Goal: Book appointment/travel/reservation

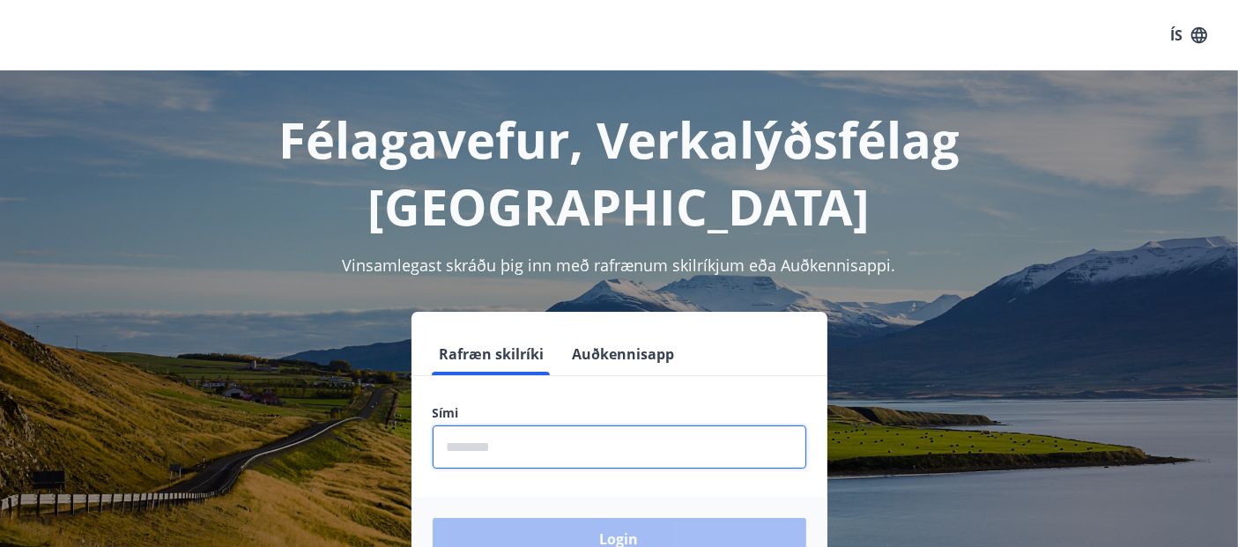
click at [581, 426] on input "phone" at bounding box center [620, 447] width 374 height 43
type input "********"
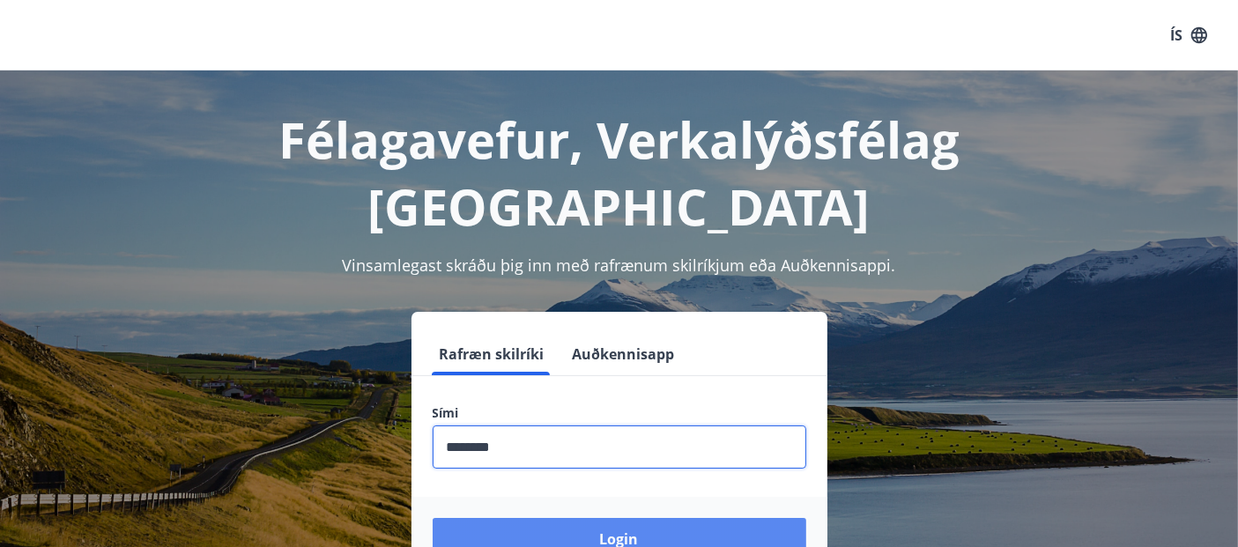
click at [580, 518] on button "Login" at bounding box center [620, 539] width 374 height 42
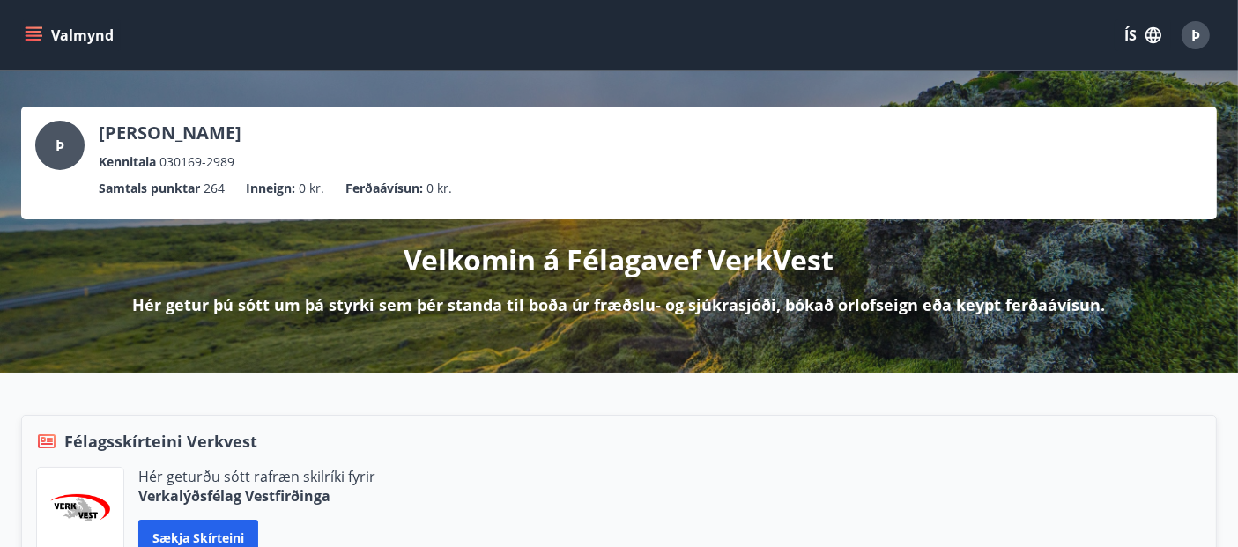
click at [28, 33] on icon "menu" at bounding box center [34, 35] width 18 height 18
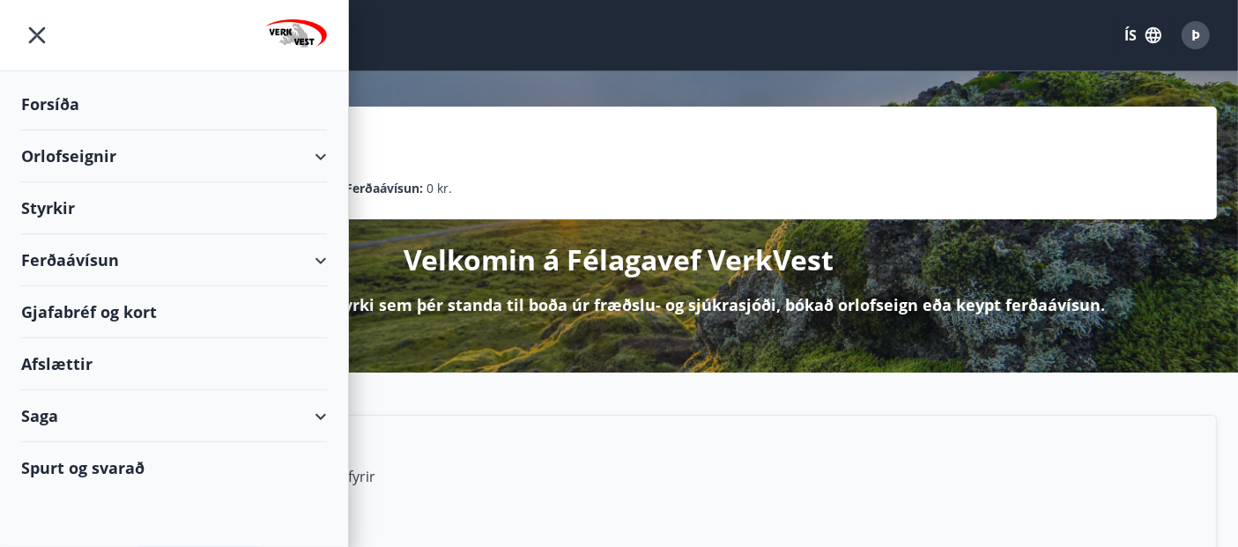
click at [55, 149] on div "Orlofseignir" at bounding box center [174, 156] width 306 height 52
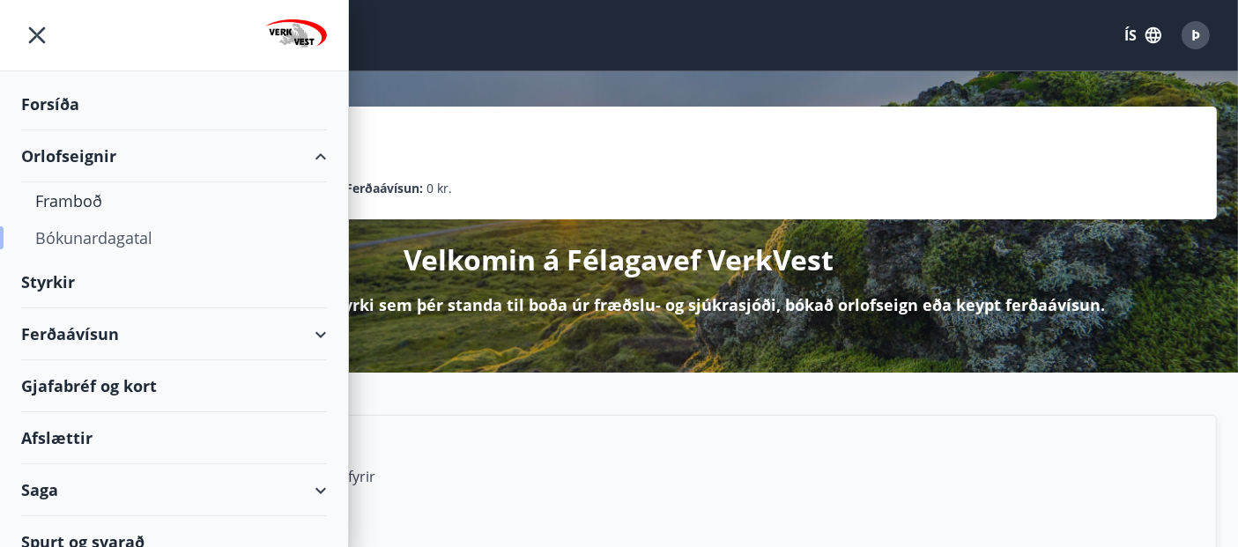
click at [75, 233] on div "Bókunardagatal" at bounding box center [174, 237] width 278 height 37
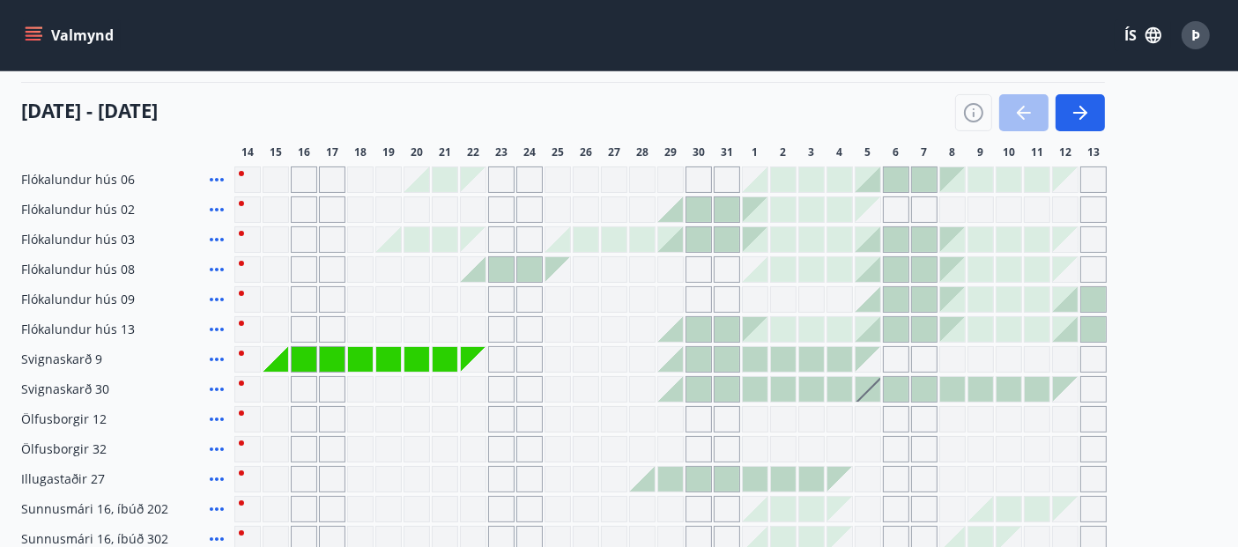
scroll to position [211, 0]
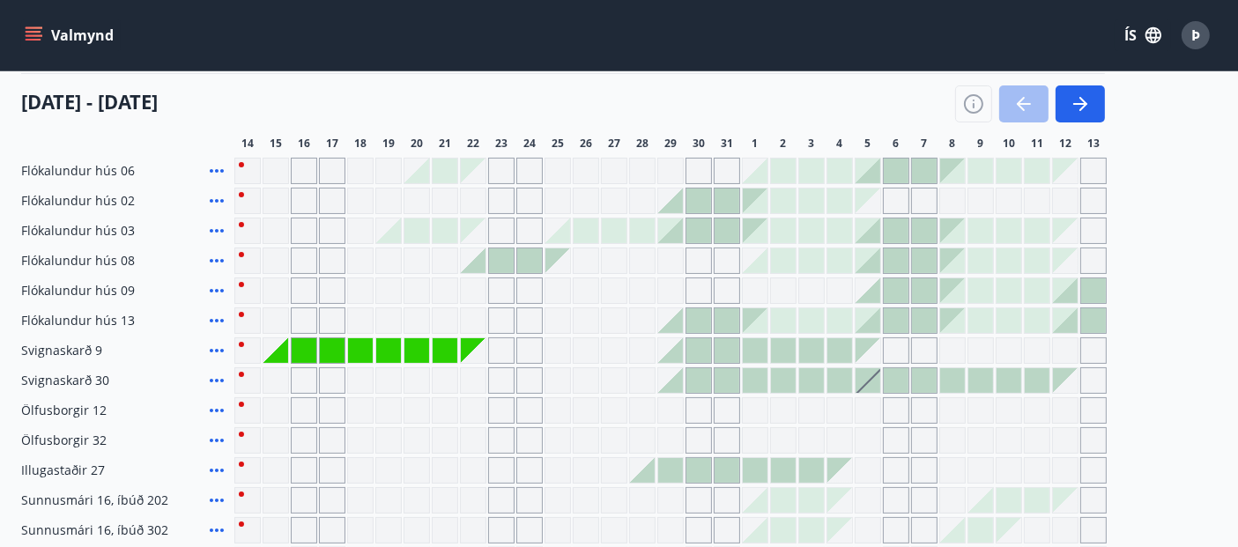
click at [214, 342] on icon at bounding box center [216, 350] width 21 height 21
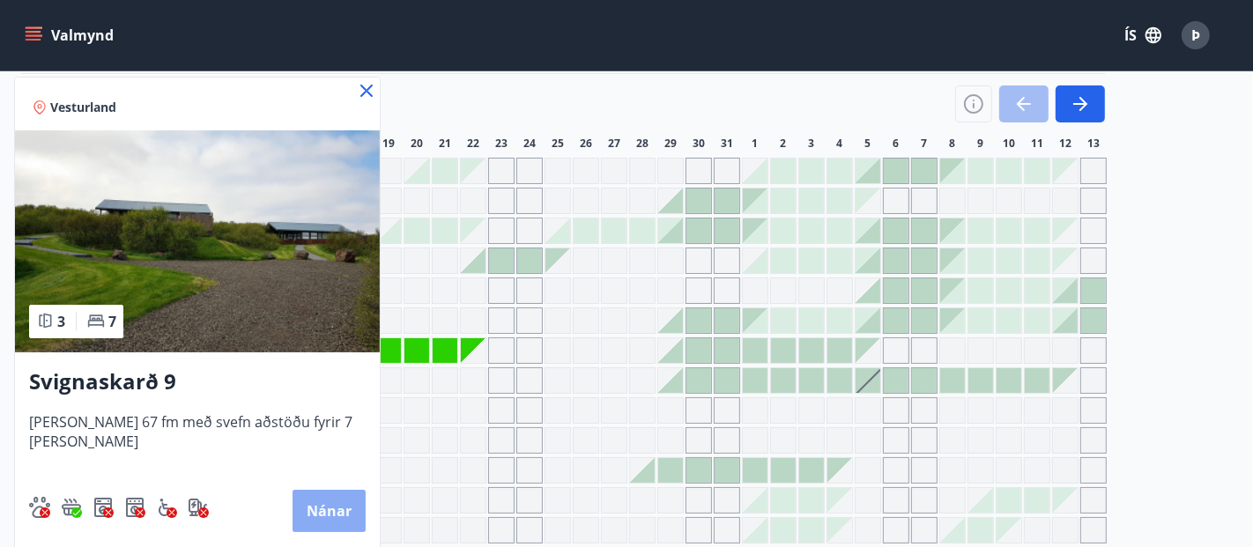
click at [292, 506] on button "Nánar" at bounding box center [328, 511] width 73 height 42
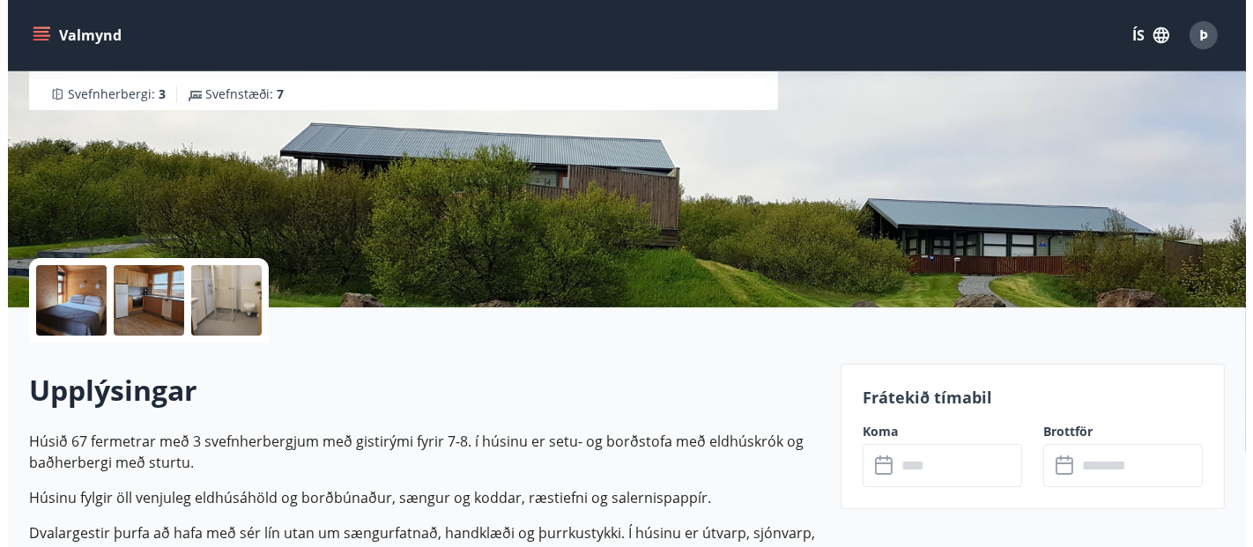
scroll to position [226, 0]
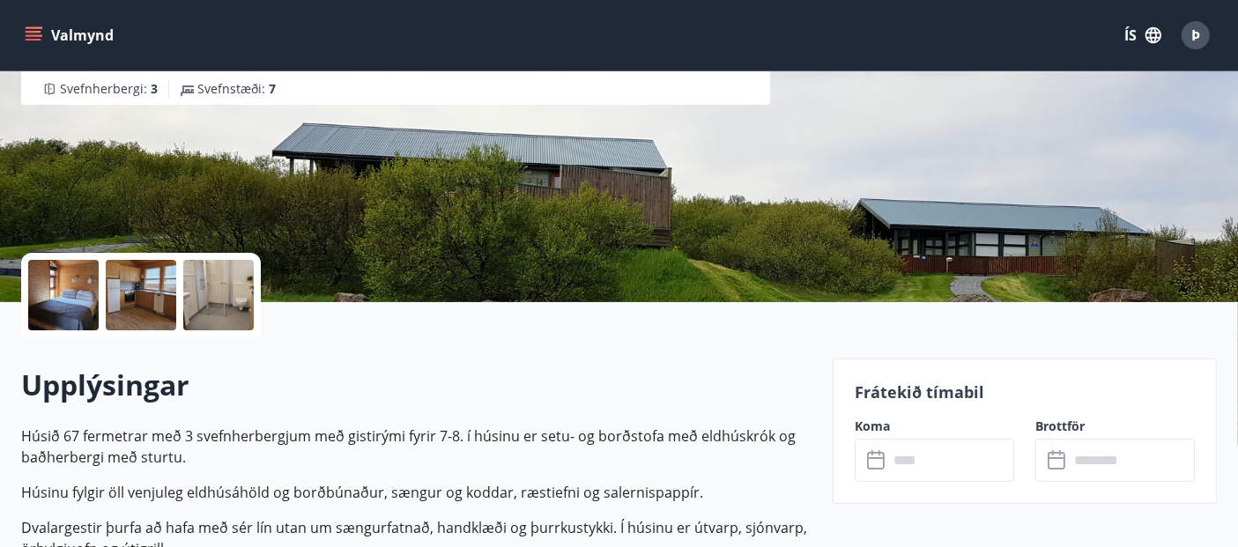
click at [76, 304] on div at bounding box center [63, 295] width 70 height 70
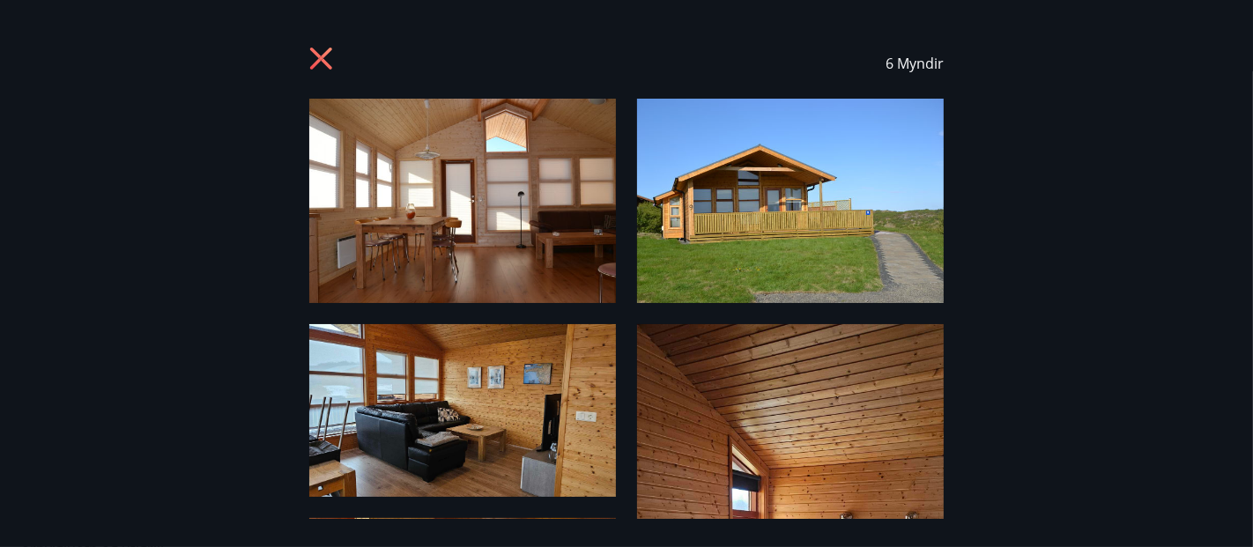
click at [475, 205] on img at bounding box center [462, 201] width 307 height 204
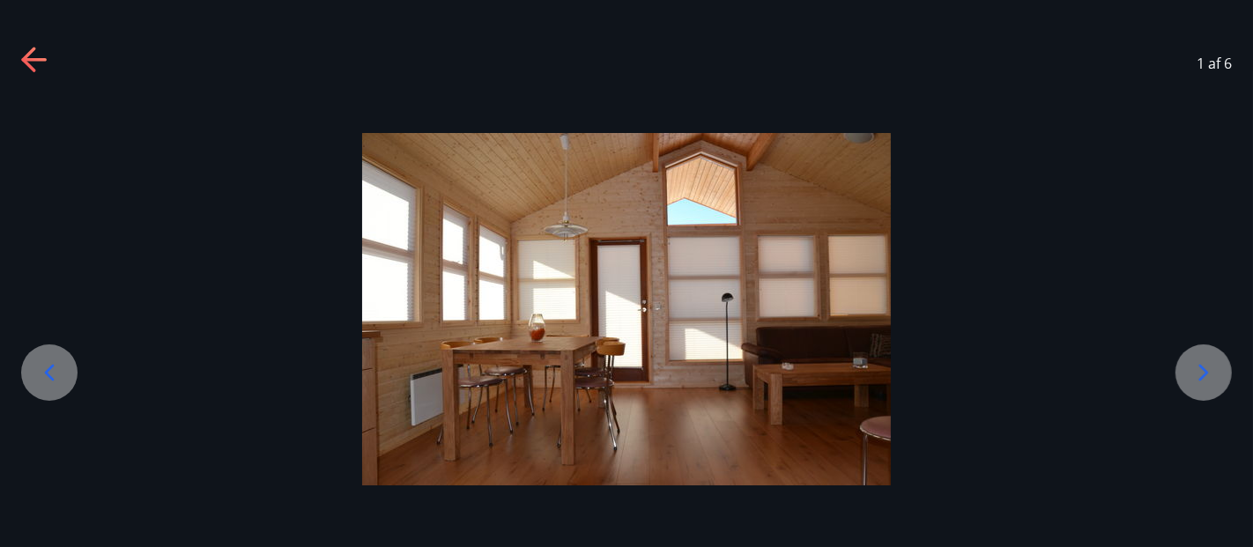
click at [1198, 366] on icon at bounding box center [1203, 373] width 28 height 28
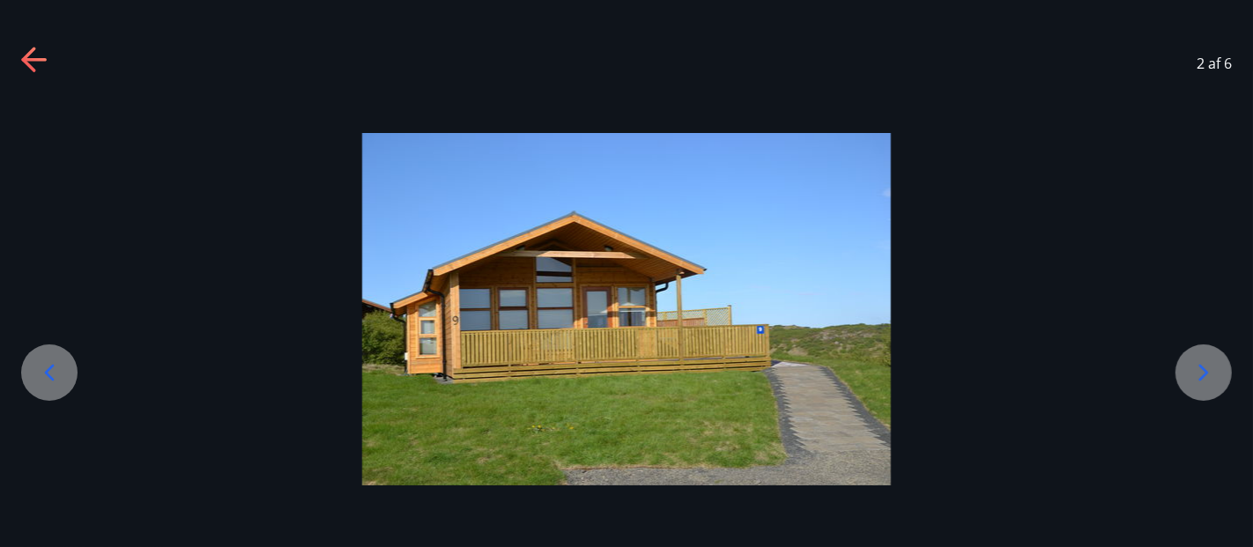
click at [1198, 366] on icon at bounding box center [1203, 373] width 28 height 28
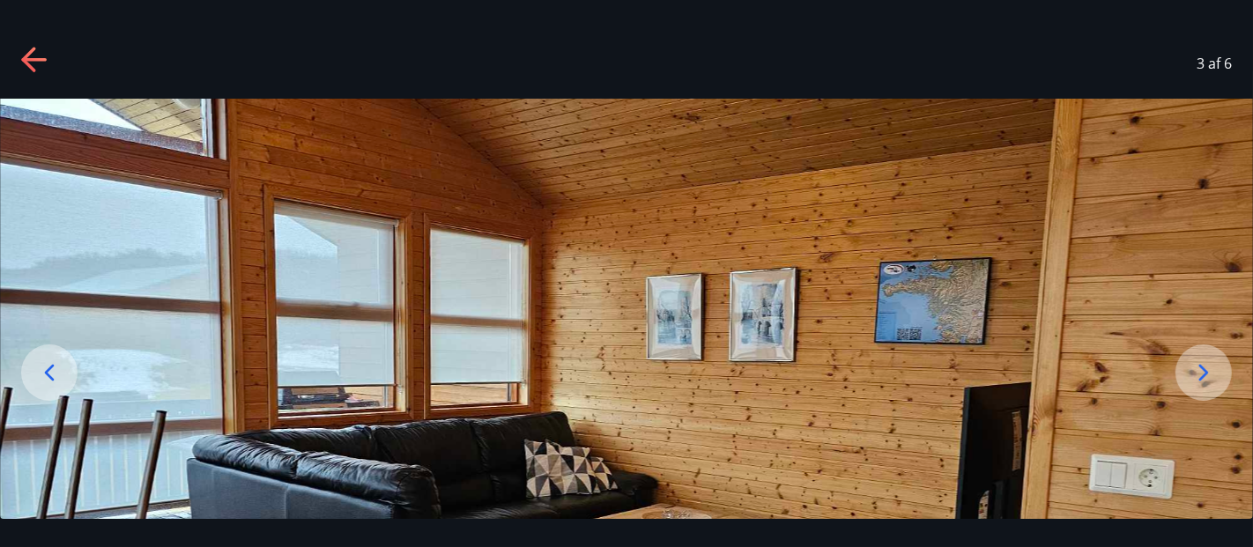
click at [1198, 366] on icon at bounding box center [1203, 373] width 28 height 28
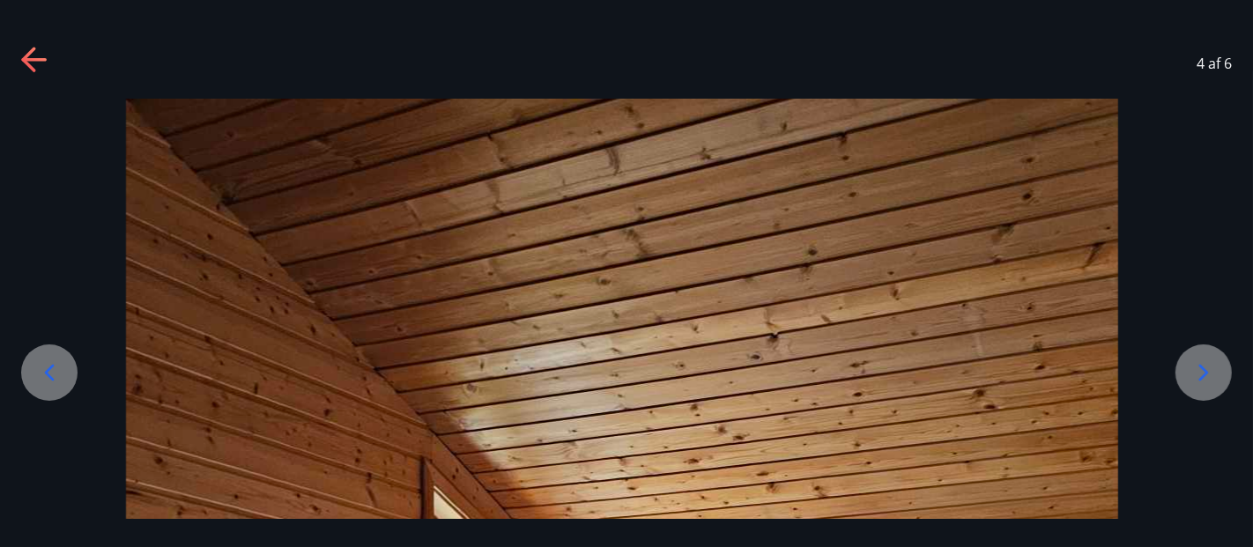
drag, startPoint x: 1020, startPoint y: 363, endPoint x: 944, endPoint y: 201, distance: 178.9
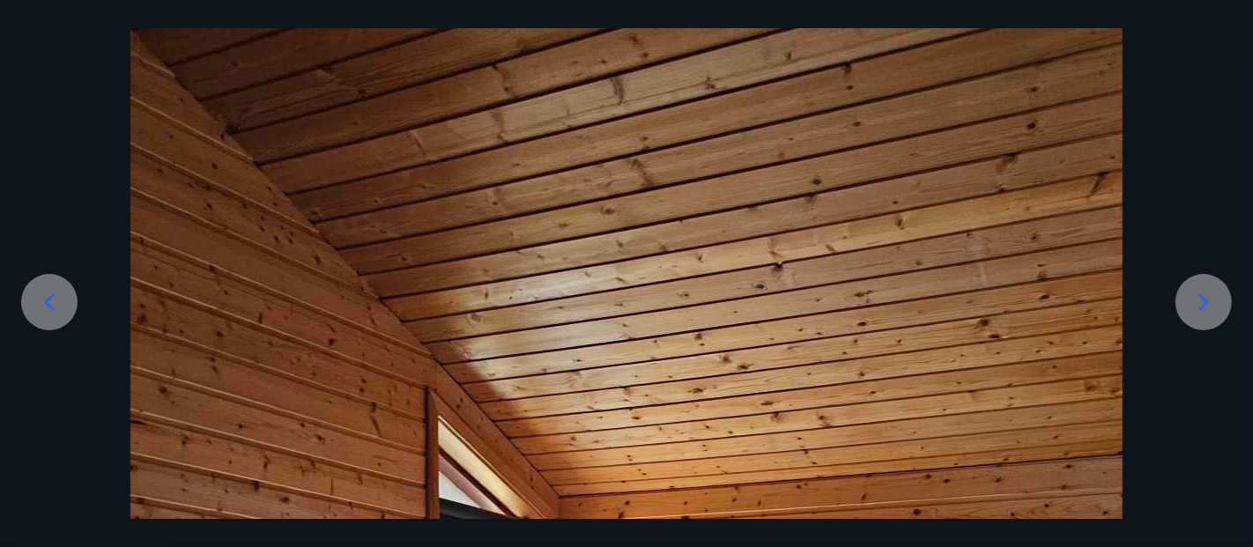
drag, startPoint x: 1247, startPoint y: 187, endPoint x: 1252, endPoint y: 270, distance: 83.9
drag, startPoint x: 1251, startPoint y: 137, endPoint x: 1252, endPoint y: -47, distance: 183.2
drag, startPoint x: 1252, startPoint y: 132, endPoint x: 1252, endPoint y: 527, distance: 394.7
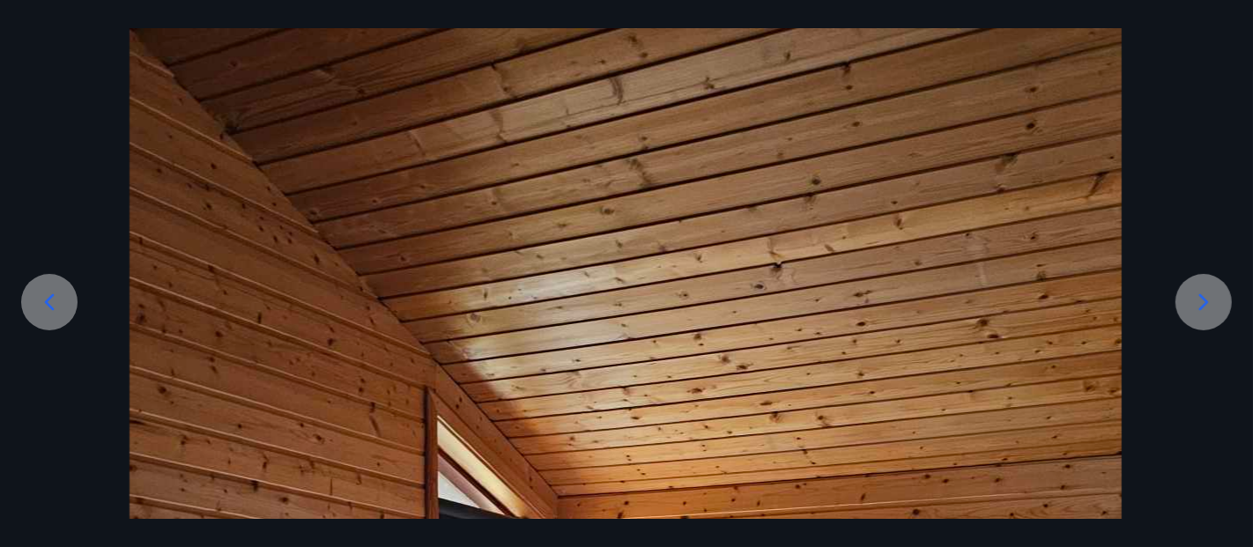
click at [1252, 527] on div "4 af 6" at bounding box center [626, 273] width 1253 height 547
drag, startPoint x: 1251, startPoint y: 349, endPoint x: 1252, endPoint y: 495, distance: 146.2
click at [1208, 300] on icon at bounding box center [1203, 302] width 28 height 28
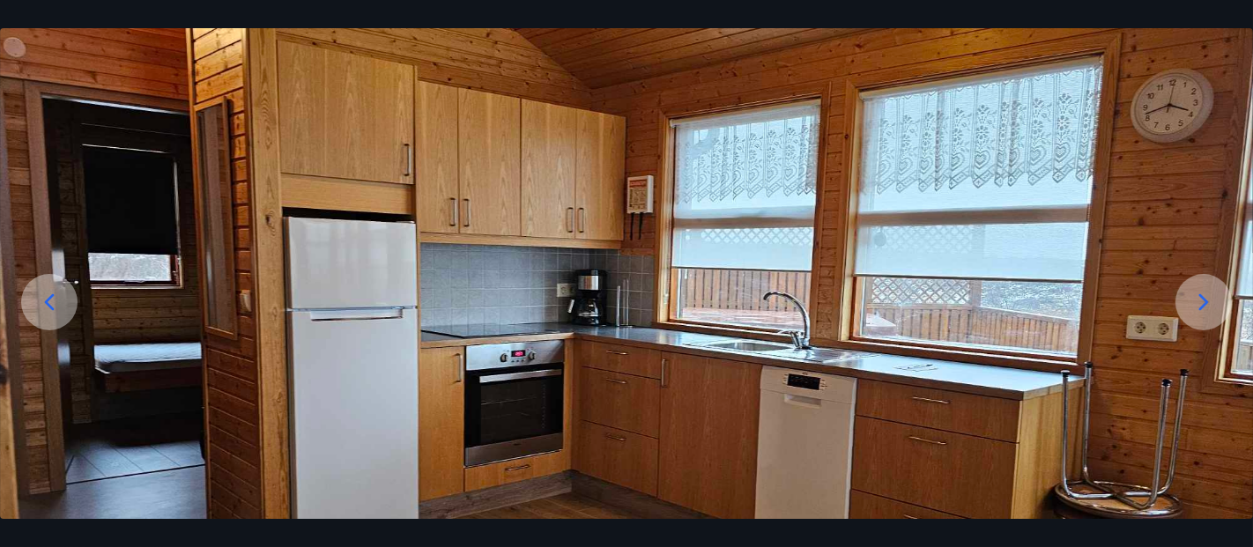
click at [1203, 301] on icon at bounding box center [1203, 302] width 28 height 28
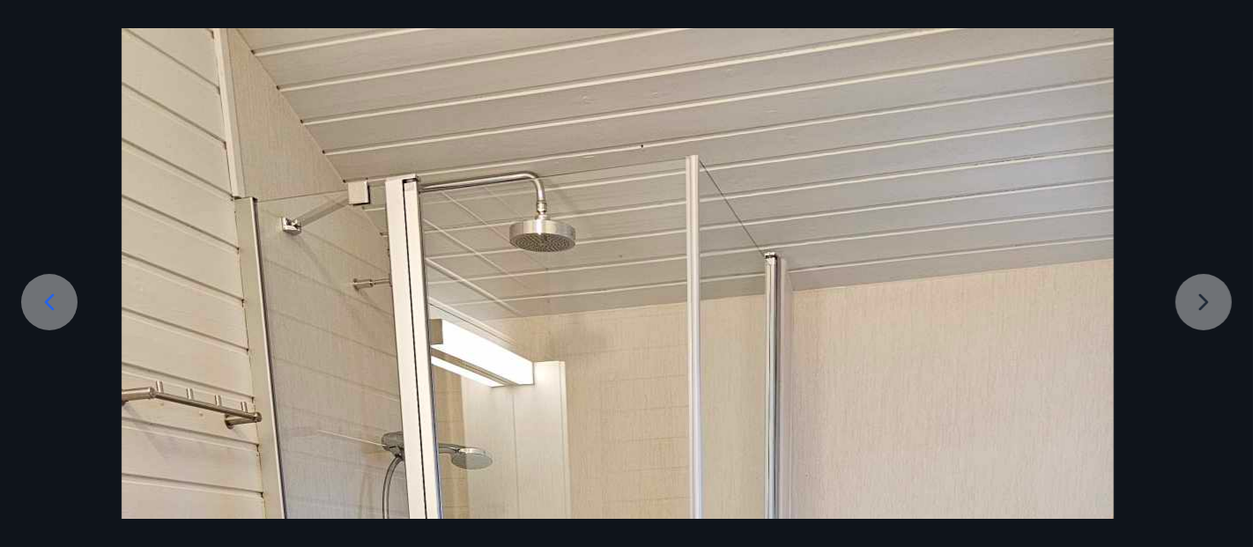
drag, startPoint x: 1092, startPoint y: 448, endPoint x: 1044, endPoint y: 195, distance: 257.4
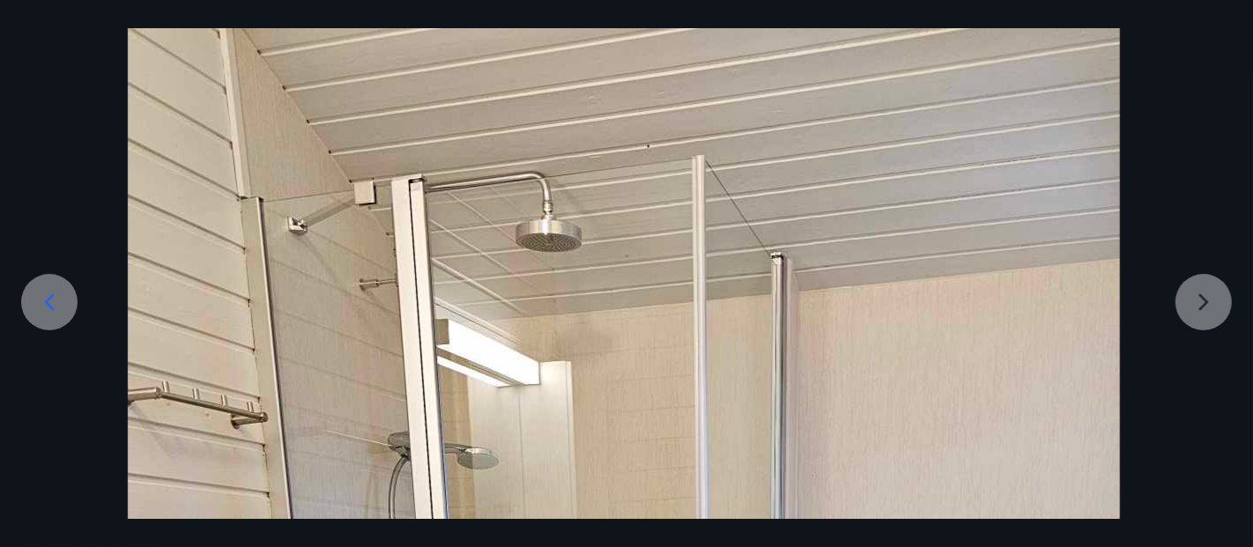
drag, startPoint x: 1197, startPoint y: 494, endPoint x: 1148, endPoint y: 394, distance: 111.9
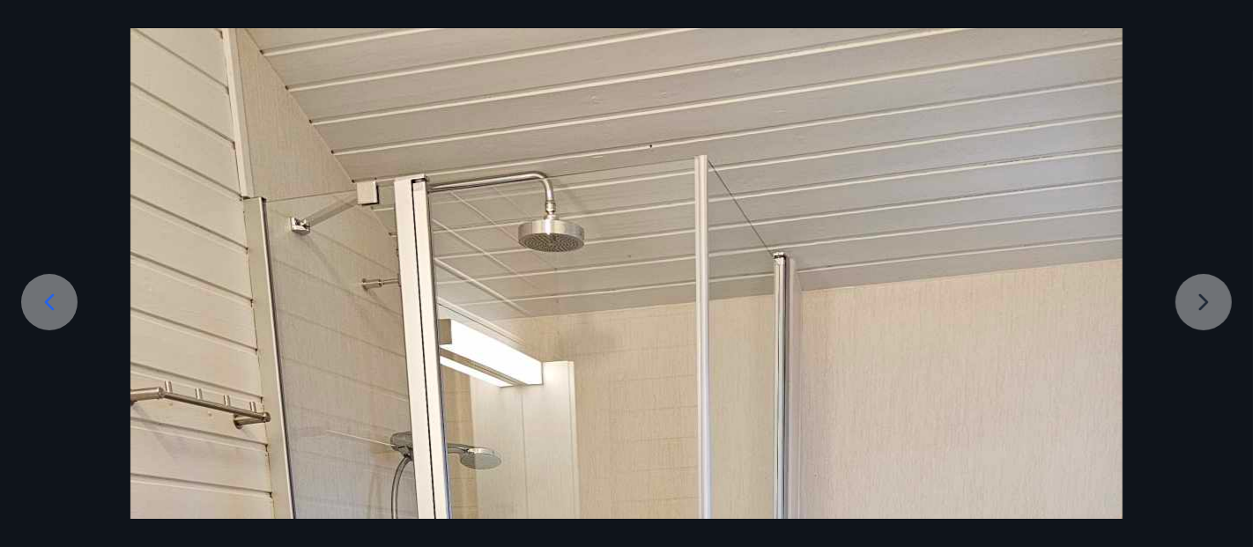
drag, startPoint x: 1252, startPoint y: 323, endPoint x: 1067, endPoint y: 285, distance: 188.8
drag, startPoint x: 895, startPoint y: 271, endPoint x: 929, endPoint y: 440, distance: 172.4
drag, startPoint x: 917, startPoint y: 398, endPoint x: 1049, endPoint y: 273, distance: 182.0
